Goal: Transaction & Acquisition: Purchase product/service

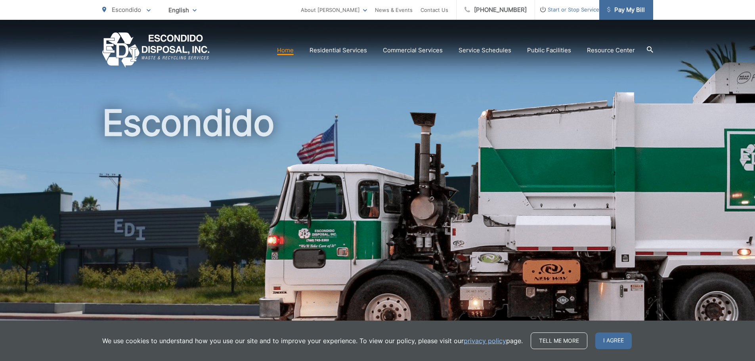
click at [630, 7] on span "Pay My Bill" at bounding box center [626, 10] width 38 height 10
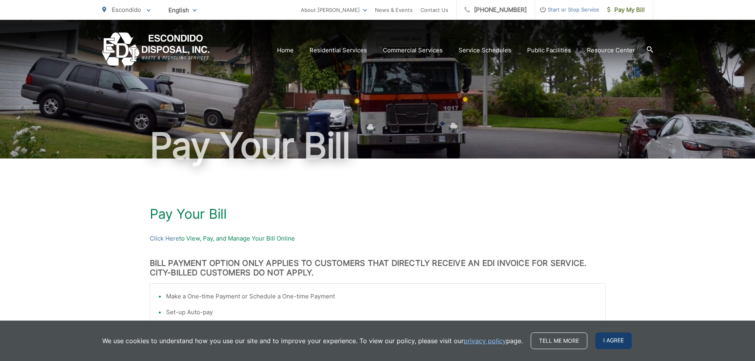
click at [600, 335] on span "I agree" at bounding box center [613, 340] width 36 height 17
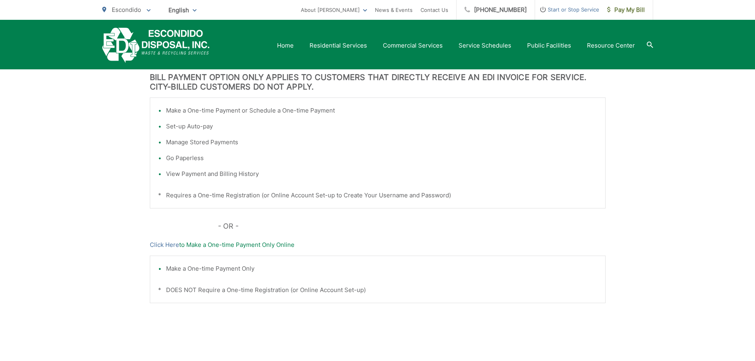
scroll to position [78, 0]
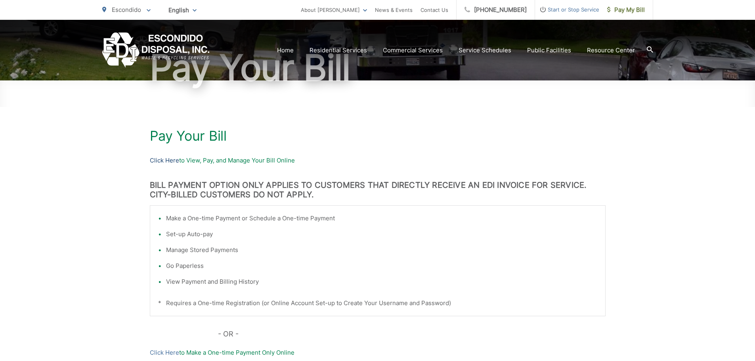
click at [176, 161] on link "Click Here" at bounding box center [164, 161] width 29 height 10
